Goal: Navigation & Orientation: Find specific page/section

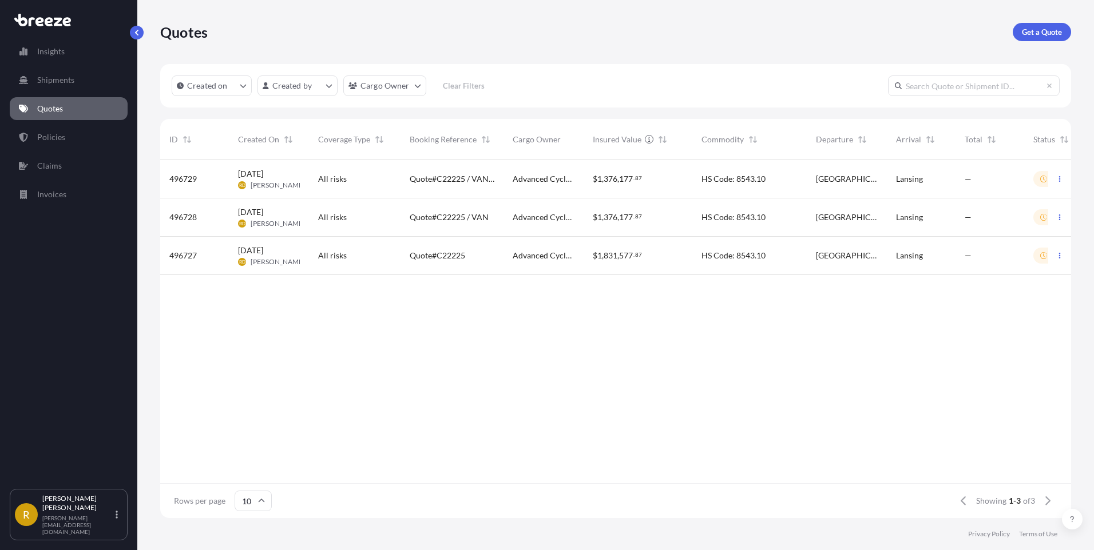
scroll to position [356, 902]
click at [55, 80] on p "Shipments" at bounding box center [55, 79] width 37 height 11
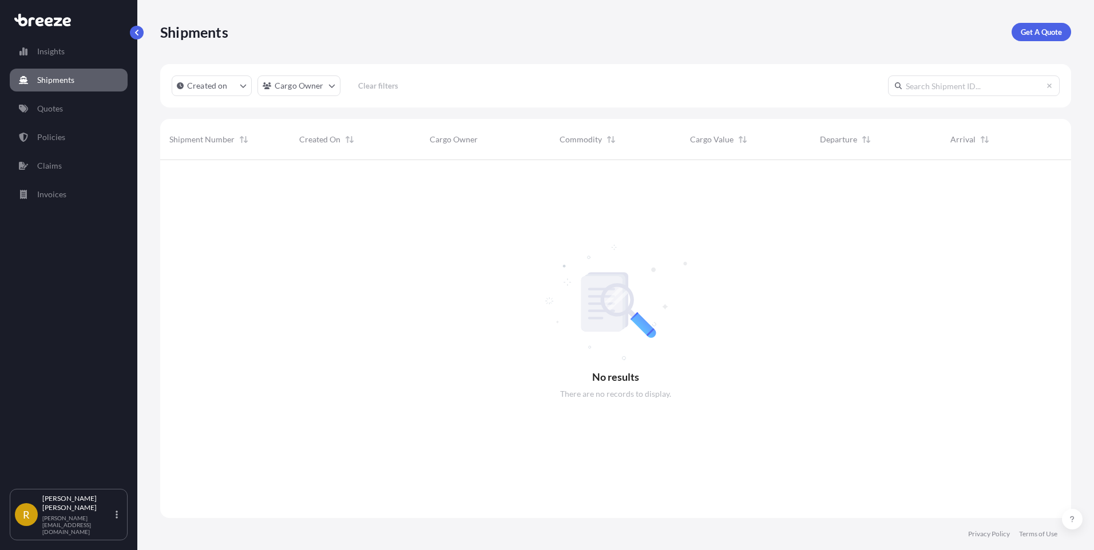
scroll to position [391, 902]
click at [67, 58] on link "Insights" at bounding box center [69, 51] width 118 height 23
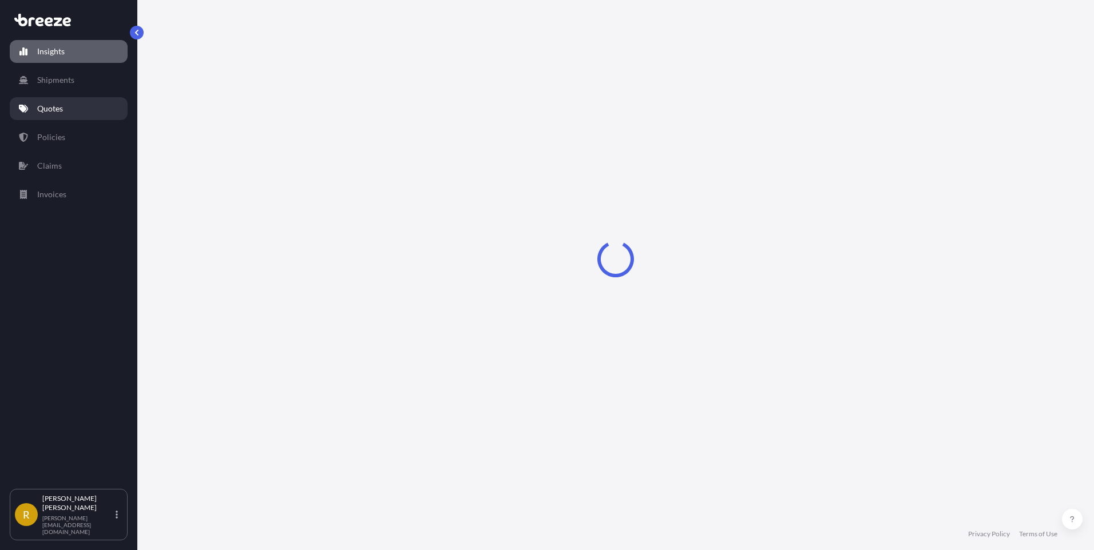
select select "2025"
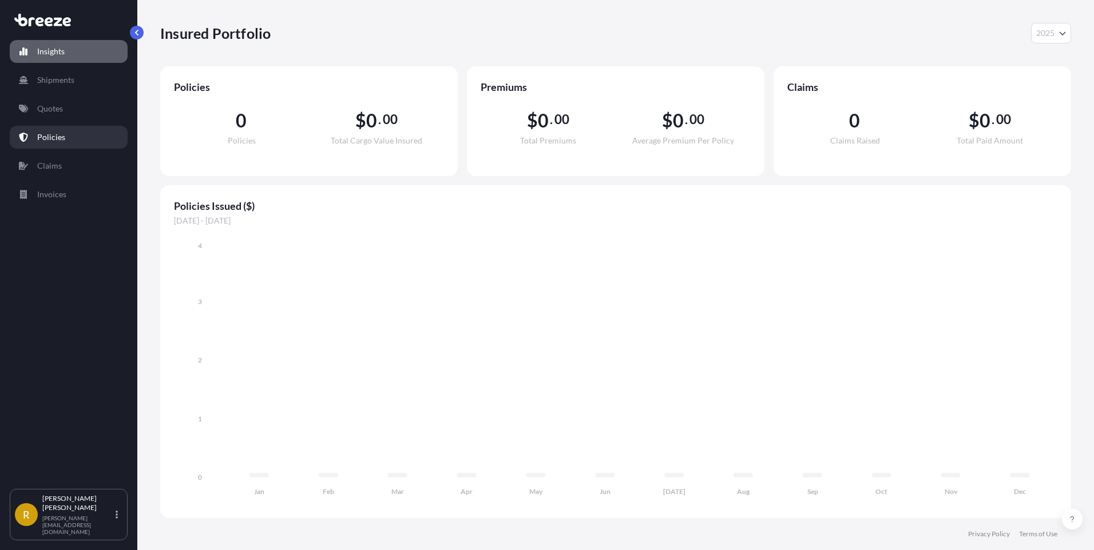
click at [61, 129] on link "Policies" at bounding box center [69, 137] width 118 height 23
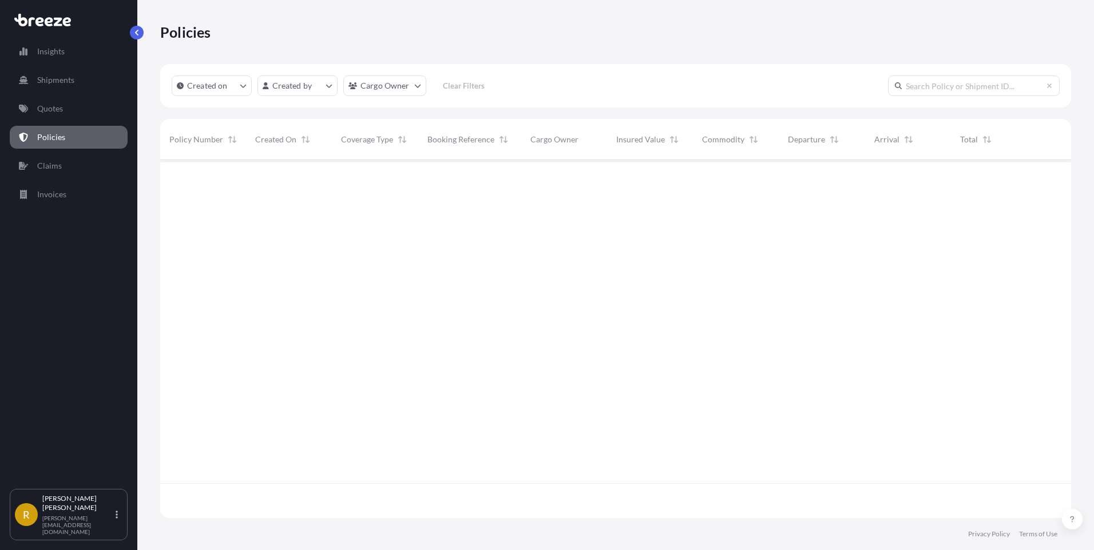
scroll to position [356, 902]
click at [62, 119] on link "Quotes" at bounding box center [69, 108] width 118 height 23
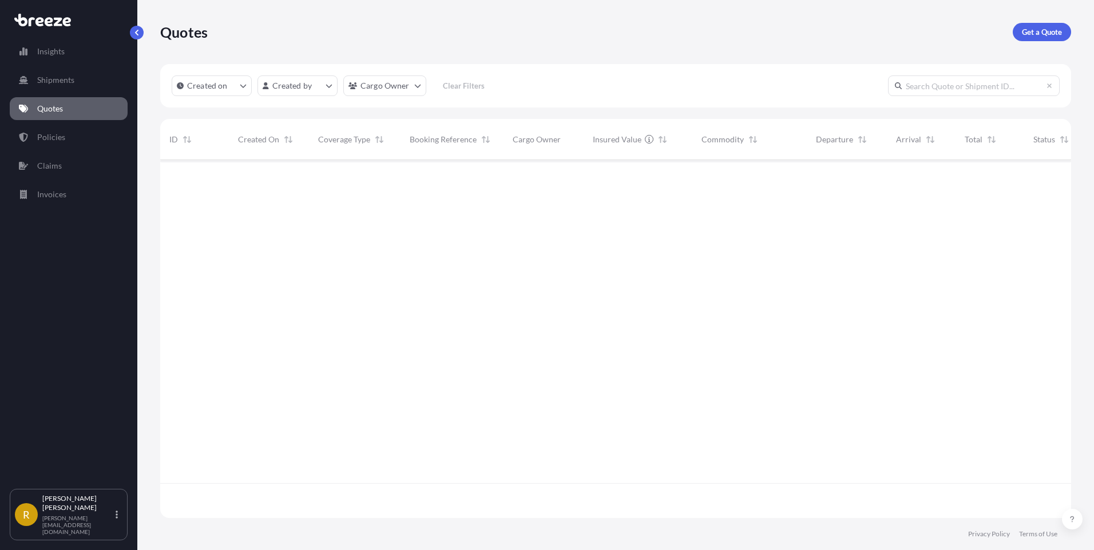
scroll to position [356, 902]
